Goal: Ask a question

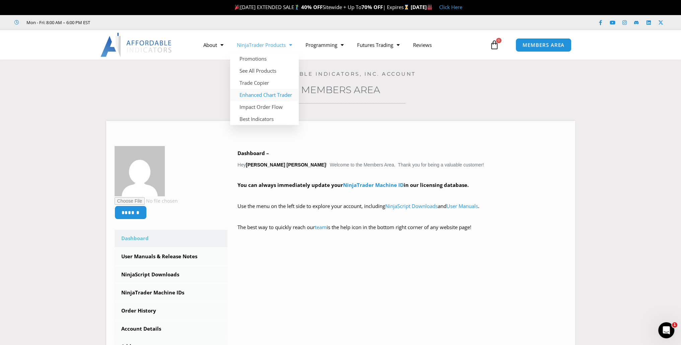
click at [261, 94] on link "Enhanced Chart Trader" at bounding box center [264, 95] width 69 height 12
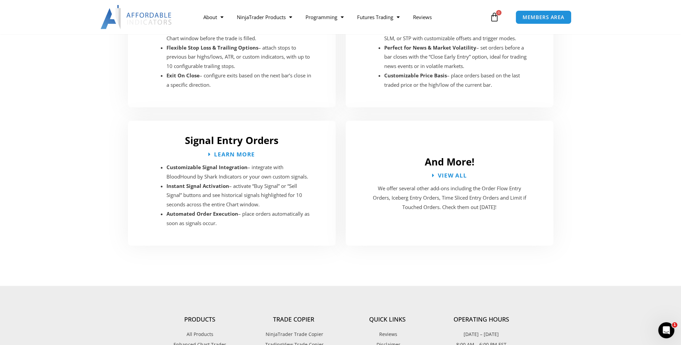
scroll to position [1205, 0]
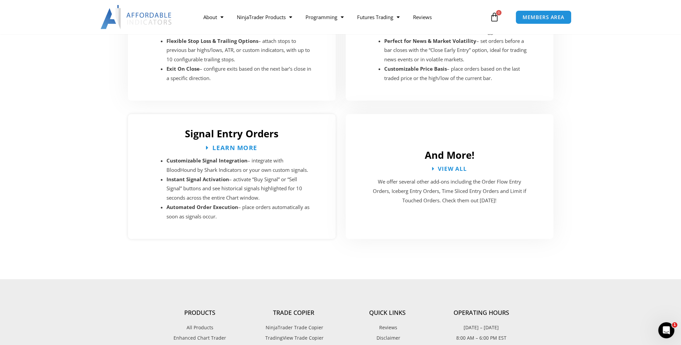
click at [220, 144] on span "Learn More" at bounding box center [234, 147] width 45 height 6
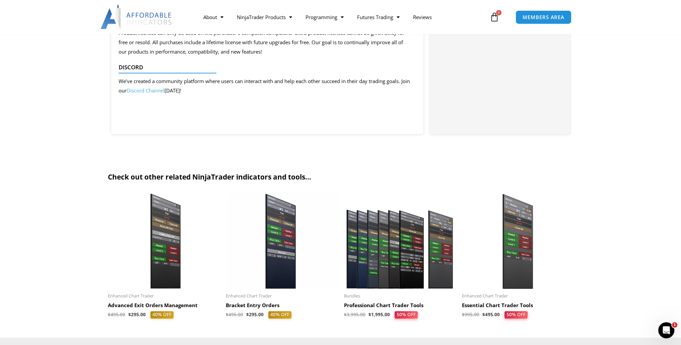
scroll to position [734, 0]
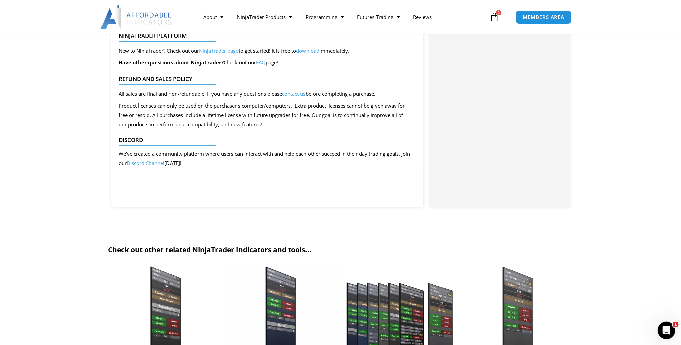
click at [661, 325] on div "Open Intercom Messenger" at bounding box center [665, 329] width 22 height 22
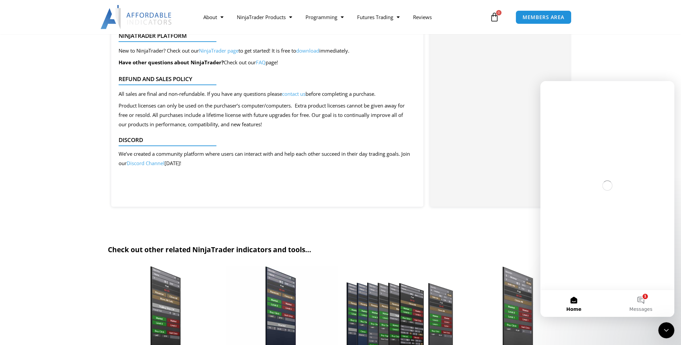
scroll to position [0, 0]
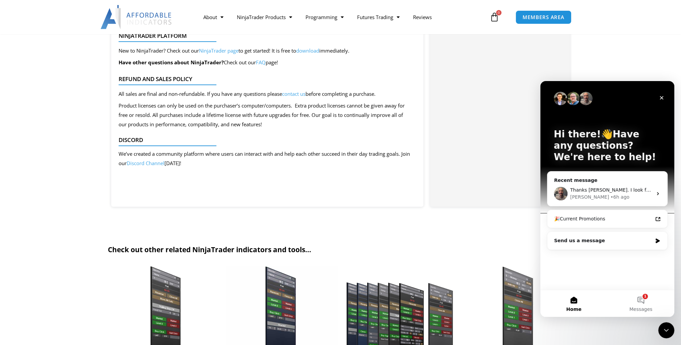
click at [576, 301] on button "Home" at bounding box center [573, 303] width 67 height 27
click at [642, 301] on button "1 Messages" at bounding box center [640, 303] width 67 height 27
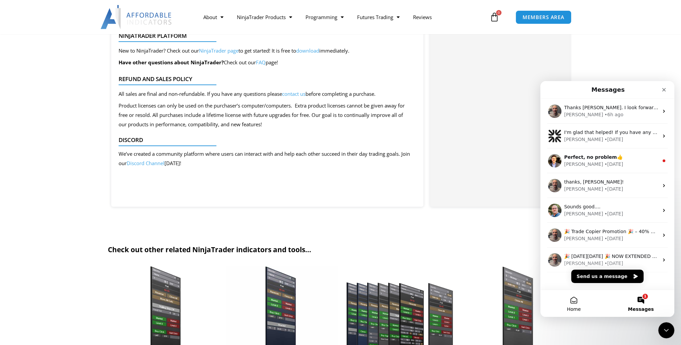
click at [571, 304] on button "Home" at bounding box center [573, 303] width 67 height 27
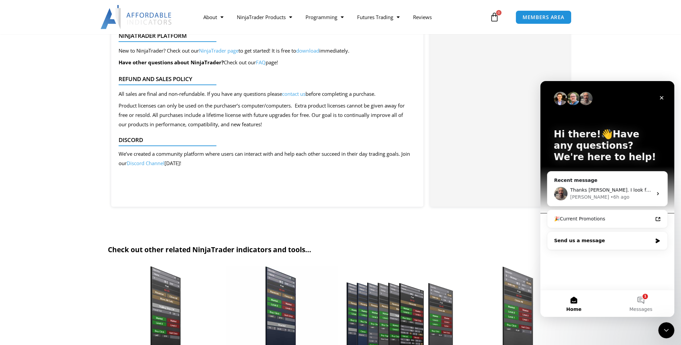
click at [579, 240] on div "Send us a message" at bounding box center [603, 240] width 98 height 7
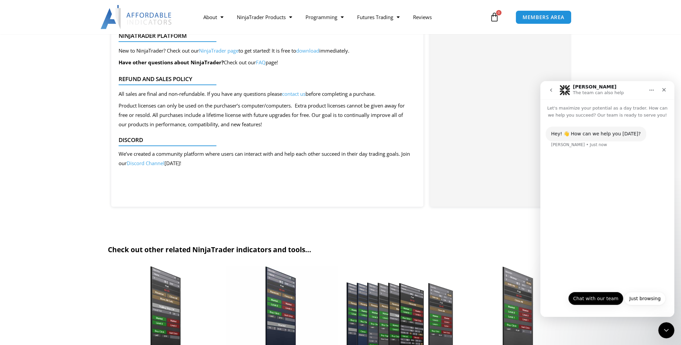
click at [595, 299] on button "Chat with our team" at bounding box center [595, 298] width 55 height 13
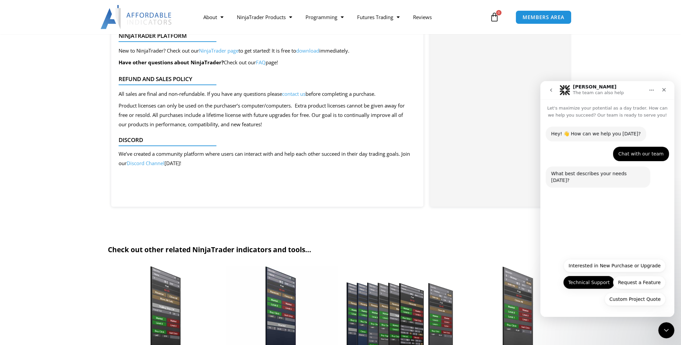
click at [592, 284] on button "Technical Support" at bounding box center [589, 282] width 52 height 13
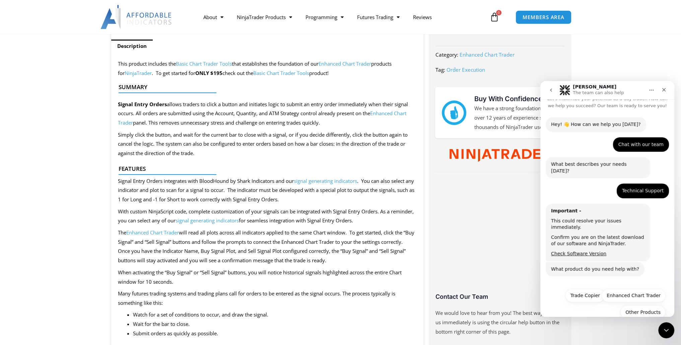
scroll to position [265, 0]
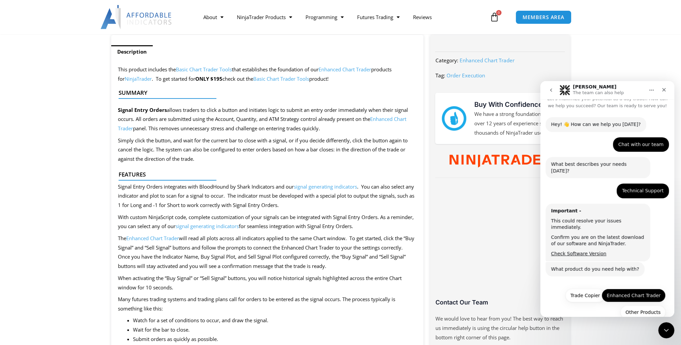
click at [625, 289] on button "Enhanced Chart Trader" at bounding box center [633, 295] width 64 height 13
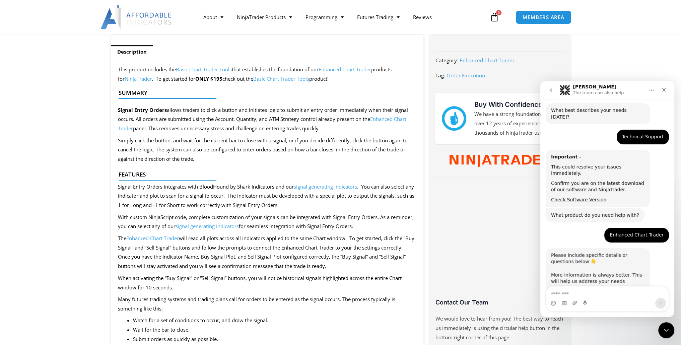
scroll to position [66, 0]
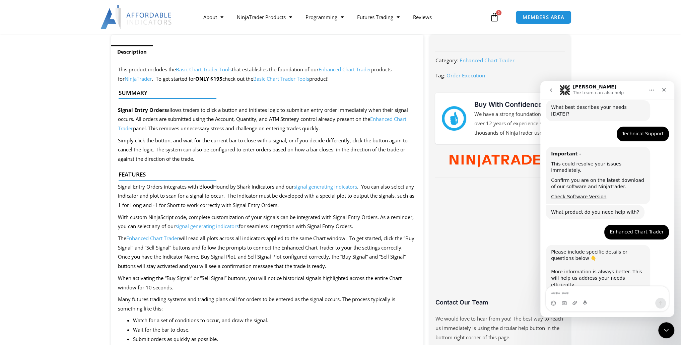
click at [584, 291] on textarea "Message…" at bounding box center [607, 291] width 123 height 11
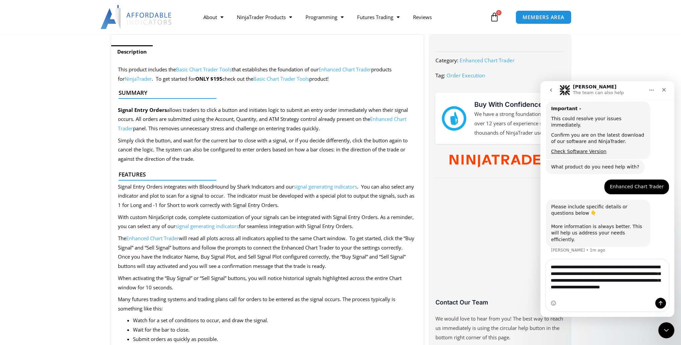
scroll to position [118, 0]
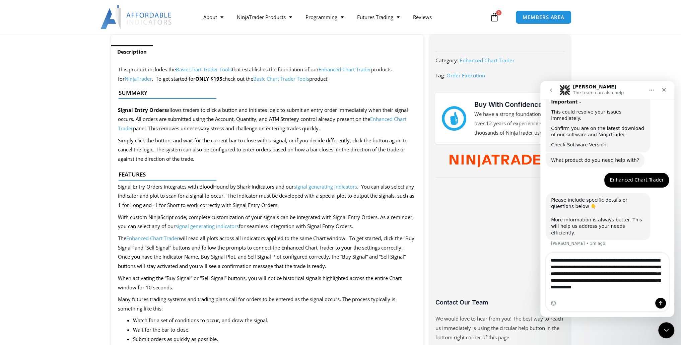
type textarea "**********"
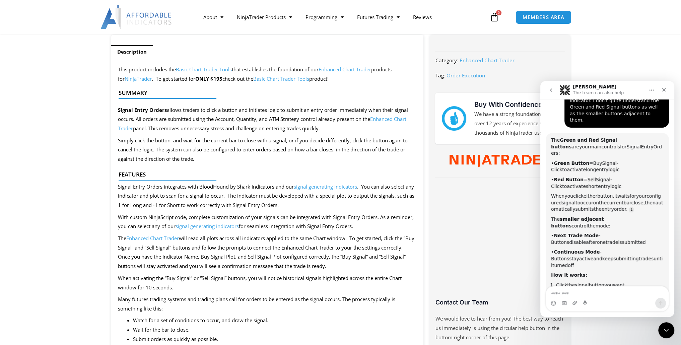
scroll to position [300, 0]
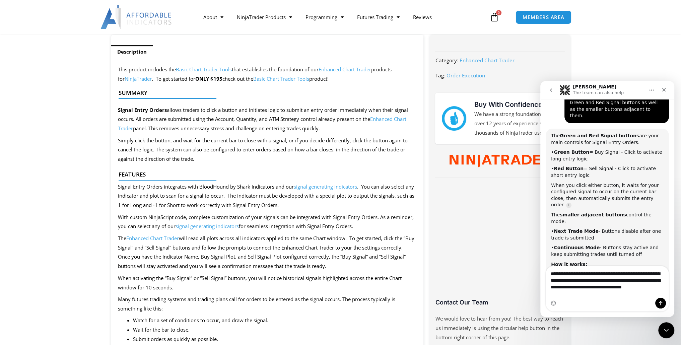
type textarea "**********"
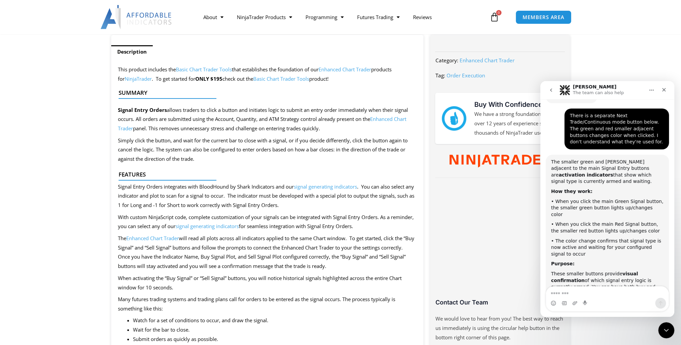
scroll to position [568, 0]
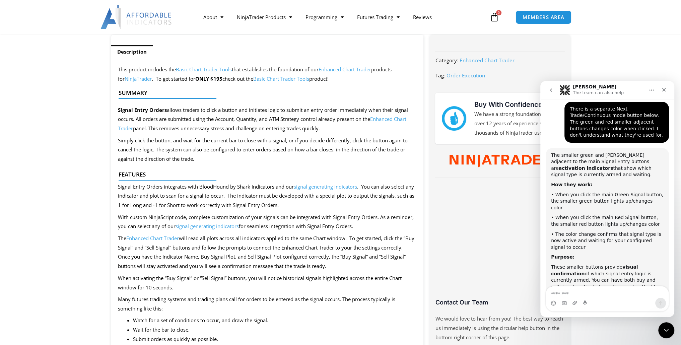
type textarea "*"
type textarea "**********"
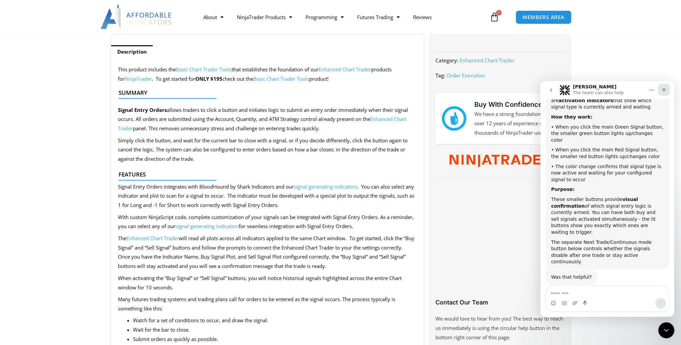
scroll to position [636, 0]
click at [663, 89] on icon "Close" at bounding box center [664, 90] width 4 height 4
